Goal: Find specific page/section: Find specific page/section

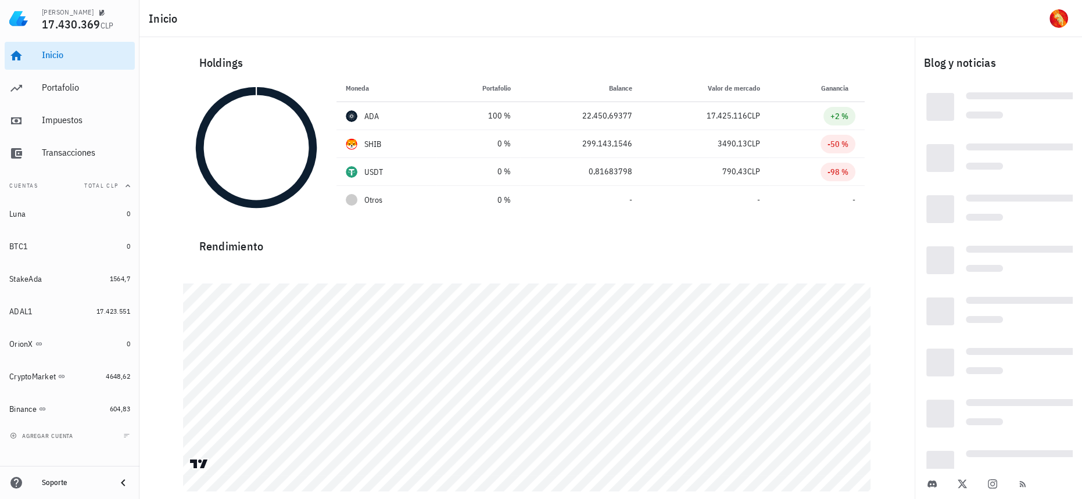
click at [87, 104] on div "Inicio [GEOGRAPHIC_DATA] Impuestos [GEOGRAPHIC_DATA]" at bounding box center [70, 104] width 130 height 135
click at [96, 121] on div "Impuestos" at bounding box center [86, 120] width 88 height 11
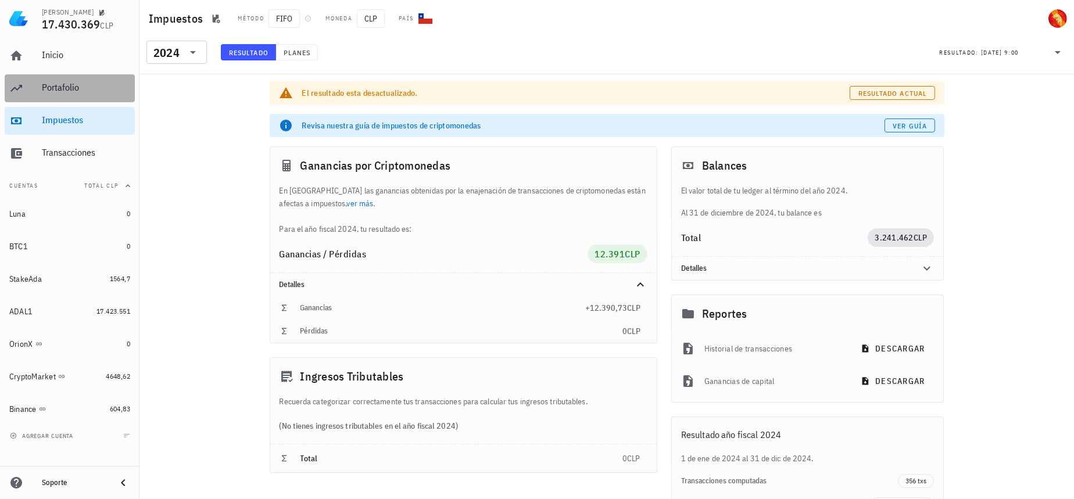
click at [107, 95] on div "Portafolio" at bounding box center [86, 88] width 88 height 26
